Goal: Check status: Check status

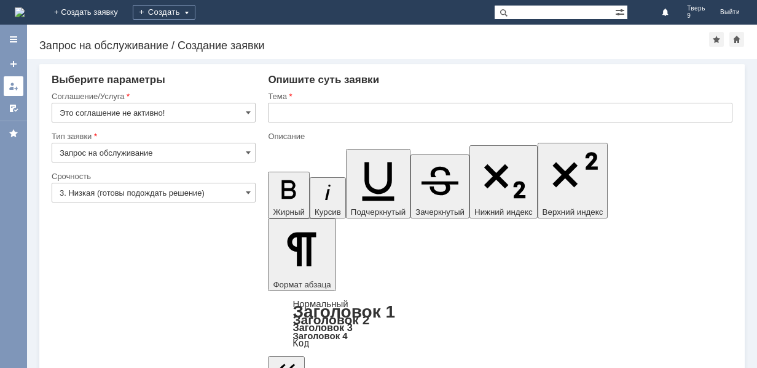
click at [7, 86] on link at bounding box center [14, 86] width 20 height 20
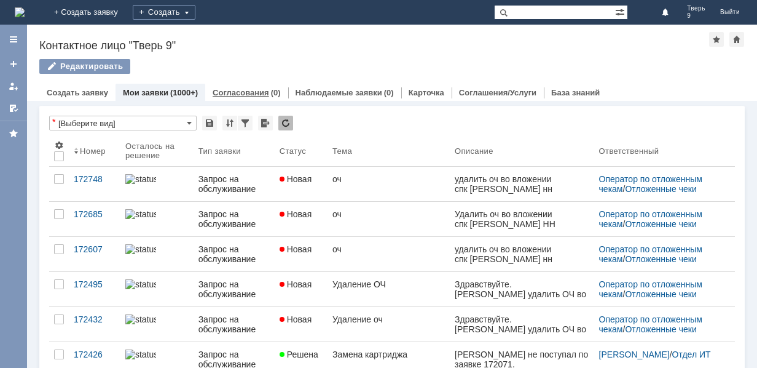
click at [248, 93] on link "Согласования" at bounding box center [241, 92] width 57 height 9
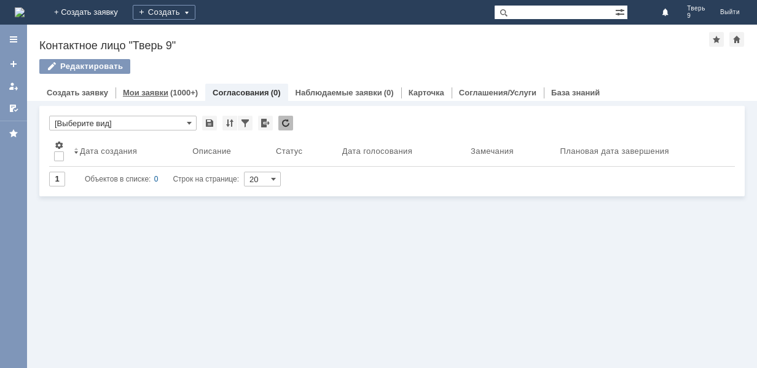
click at [148, 89] on link "Мои заявки" at bounding box center [145, 92] width 45 height 9
drag, startPoint x: 148, startPoint y: 89, endPoint x: 164, endPoint y: 81, distance: 18.4
click at [148, 89] on link "Мои заявки" at bounding box center [145, 92] width 45 height 9
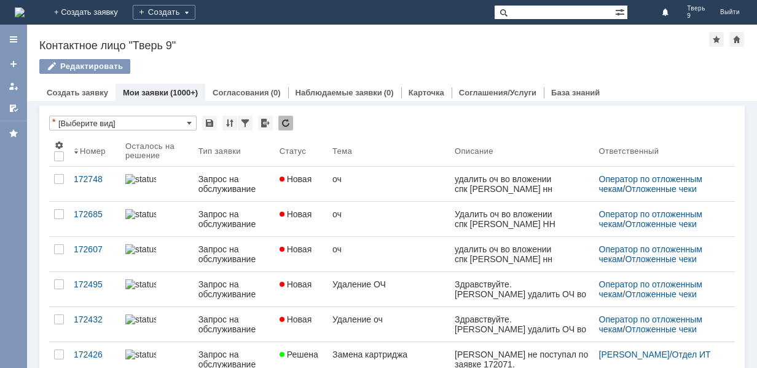
drag, startPoint x: 528, startPoint y: 6, endPoint x: 518, endPoint y: 22, distance: 18.6
click at [528, 9] on input "text" at bounding box center [554, 12] width 121 height 15
click at [527, 10] on input "text" at bounding box center [554, 12] width 121 height 15
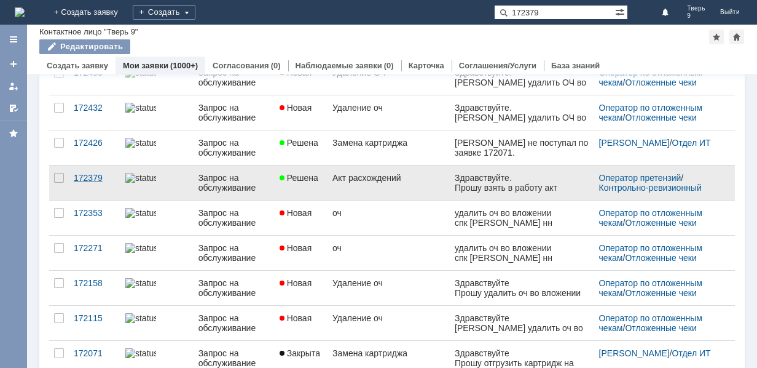
type input "172379"
click at [98, 179] on div "172379" at bounding box center [95, 178] width 42 height 10
